Goal: Task Accomplishment & Management: Manage account settings

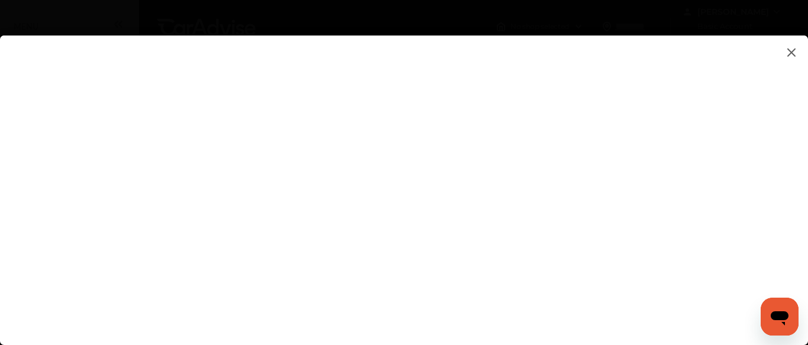
click at [795, 50] on img at bounding box center [792, 52] width 14 height 15
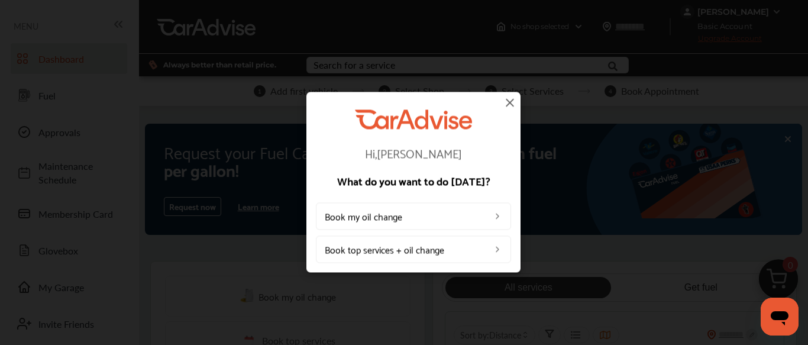
click at [510, 102] on img at bounding box center [510, 102] width 14 height 14
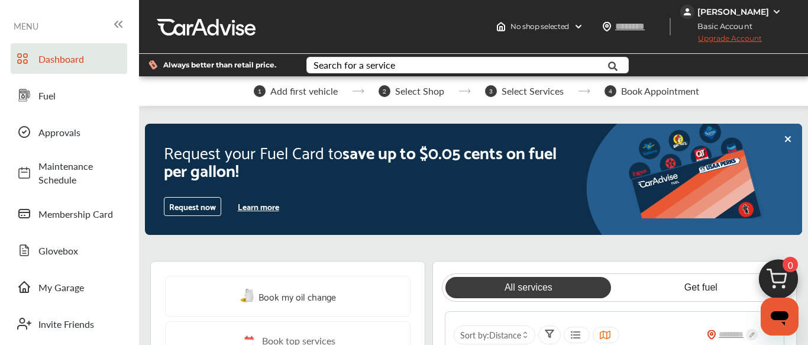
click at [789, 137] on icon at bounding box center [788, 139] width 5 height 5
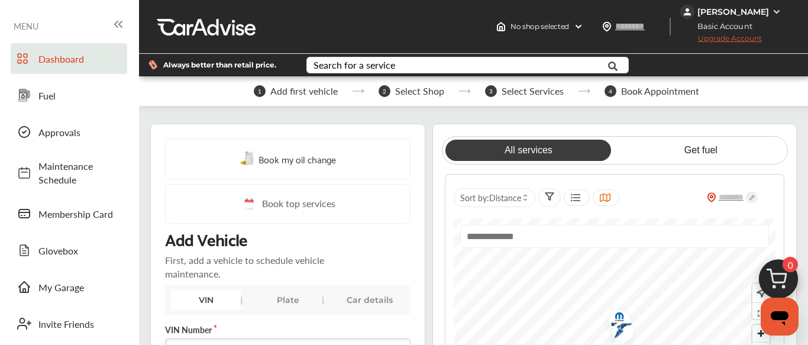
click at [758, 11] on div "[PERSON_NAME]" at bounding box center [734, 12] width 72 height 11
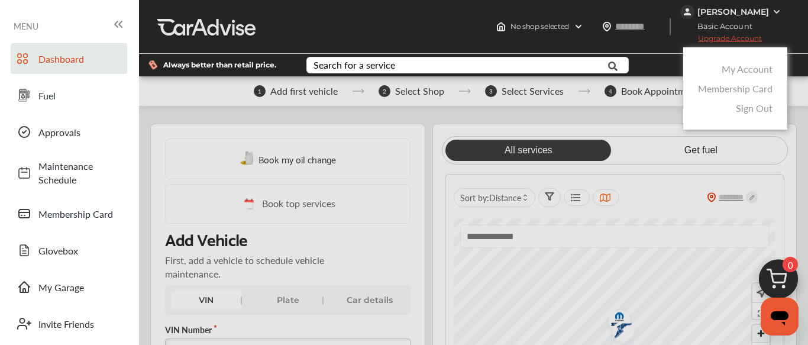
click at [343, 141] on div at bounding box center [404, 202] width 808 height 404
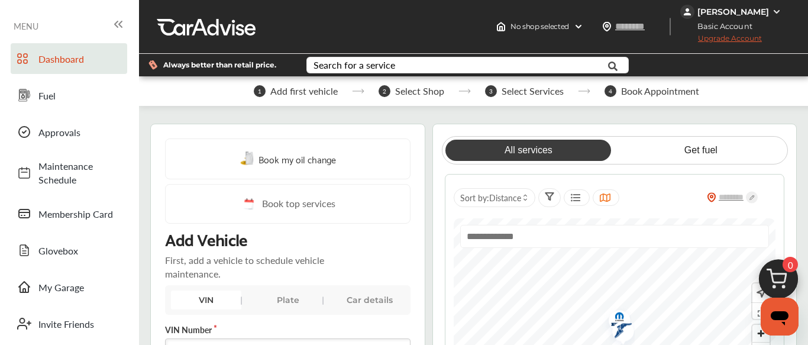
click at [730, 12] on div "[PERSON_NAME]" at bounding box center [734, 12] width 72 height 11
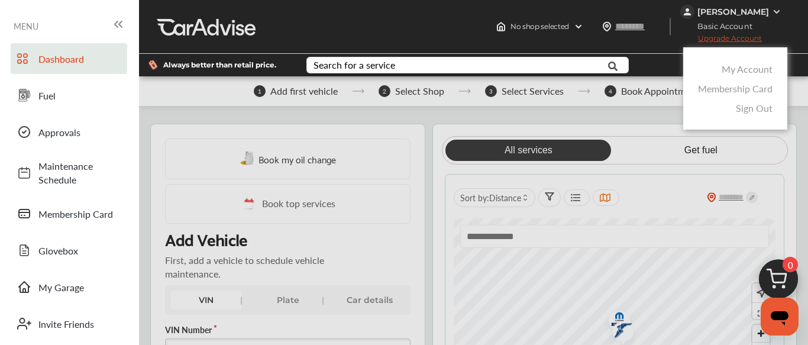
click at [758, 108] on link "Sign Out" at bounding box center [754, 108] width 37 height 14
